Goal: Download file/media

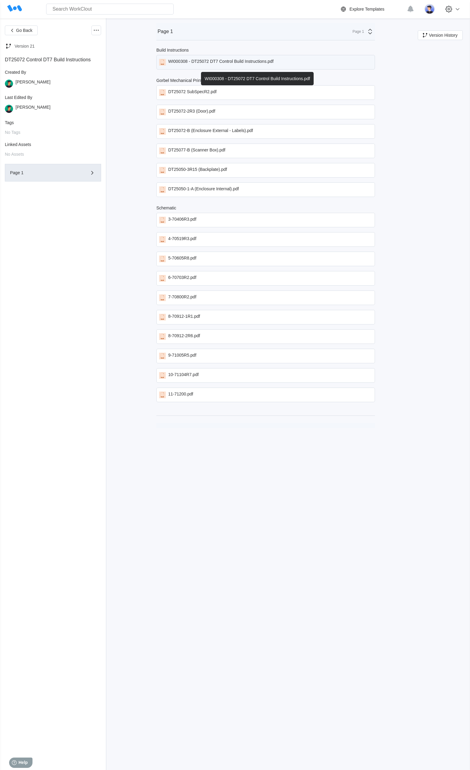
click at [271, 63] on div "WI000308 - DT25072 DT7 Control Build Instructions.pdf" at bounding box center [220, 62] width 105 height 7
click at [222, 66] on div "WI000308 - DT25072 DT7 Control Build Instructions.pdf" at bounding box center [220, 62] width 105 height 7
